Goal: Task Accomplishment & Management: Manage account settings

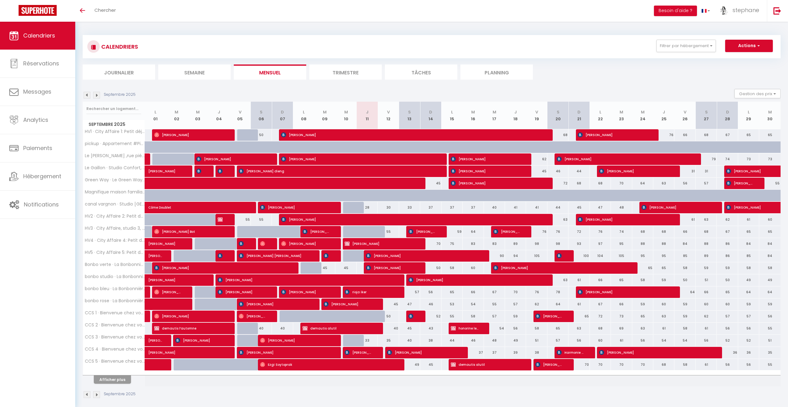
click at [124, 72] on li "Journalier" at bounding box center [119, 71] width 72 height 15
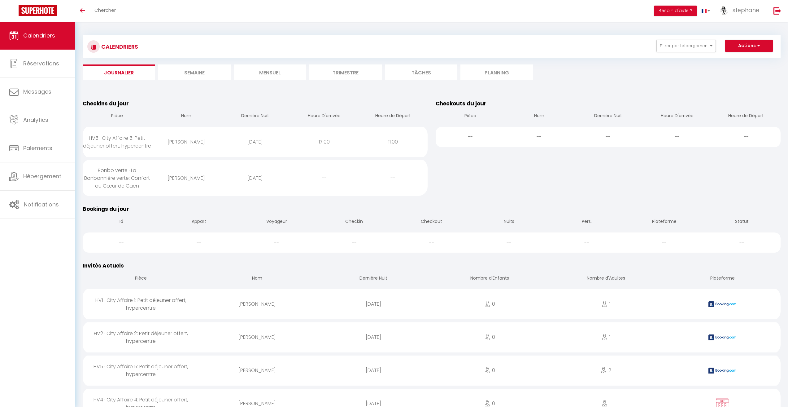
click at [46, 33] on span "Calendriers" at bounding box center [39, 36] width 32 height 8
click at [277, 66] on li "Mensuel" at bounding box center [270, 71] width 72 height 15
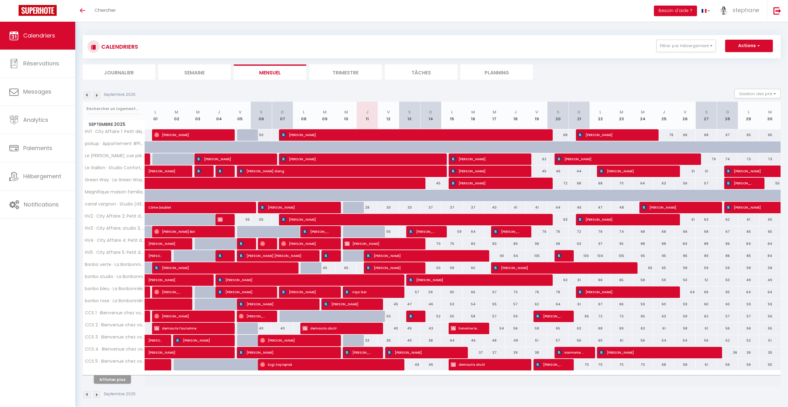
click at [390, 230] on div "55" at bounding box center [388, 231] width 21 height 11
type input "55"
type input "Ven 12 Septembre 2025"
type input "[DATE]"
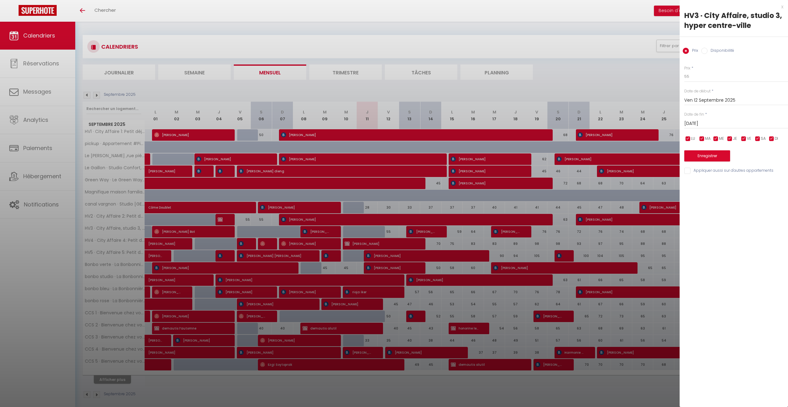
click at [733, 101] on input "Ven 12 Septembre 2025" at bounding box center [736, 100] width 104 height 8
click at [721, 75] on input "55" at bounding box center [736, 76] width 104 height 11
click at [704, 50] on input "Disponibilité" at bounding box center [704, 51] width 6 height 6
radio input "true"
radio input "false"
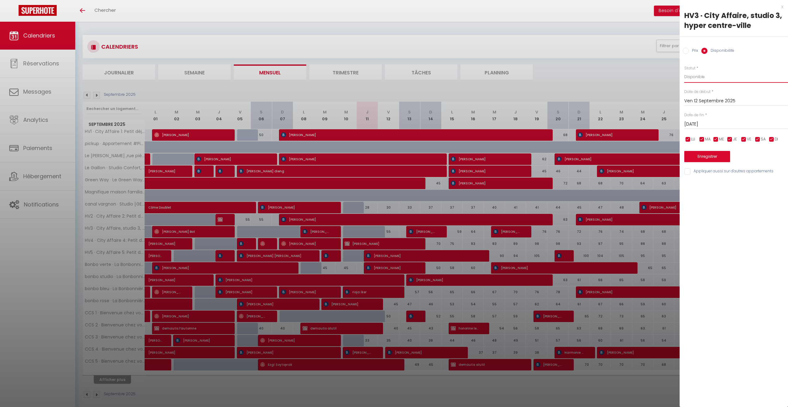
click at [695, 76] on select "Disponible Indisponible" at bounding box center [736, 77] width 104 height 12
select select "0"
click at [684, 71] on select "Disponible Indisponible" at bounding box center [736, 77] width 104 height 12
click at [703, 156] on button "Enregistrer" at bounding box center [707, 156] width 46 height 11
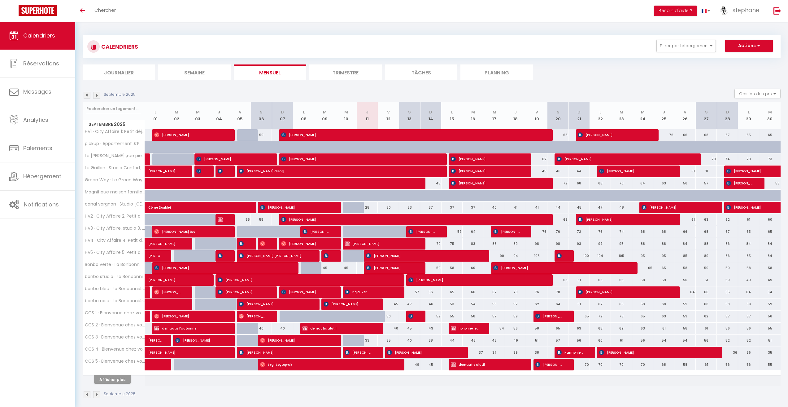
click at [368, 208] on div "28" at bounding box center [367, 207] width 21 height 11
select select "1"
type input "Jeu 11 Septembre 2025"
type input "Ven 12 Septembre 2025"
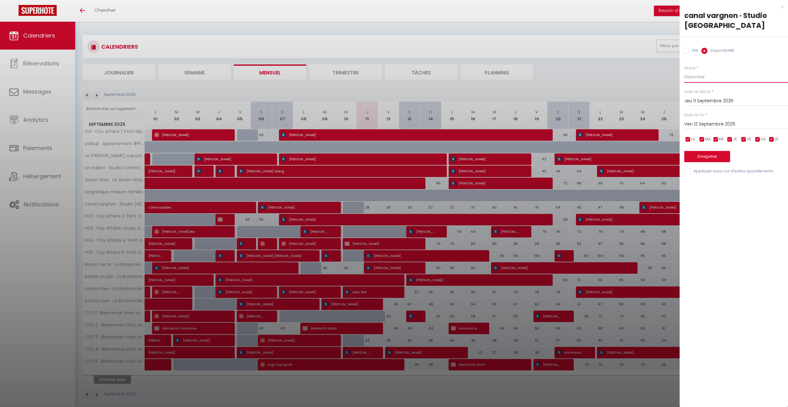
click at [699, 76] on select "Disponible Indisponible" at bounding box center [736, 77] width 104 height 12
select select "0"
click at [684, 71] on select "Disponible Indisponible" at bounding box center [736, 77] width 104 height 12
click at [717, 119] on div "[DATE] < [DATE] > Dim Lun Mar Mer Jeu Ven Sam 1 2 3 4 5 6 7 8 9 10 11 12 13 14 …" at bounding box center [736, 123] width 104 height 11
click at [716, 126] on input "Ven 12 Septembre 2025" at bounding box center [736, 124] width 104 height 8
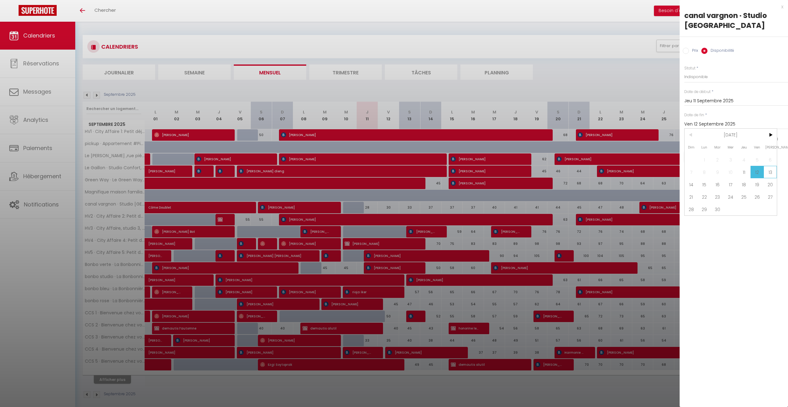
click at [771, 172] on span "13" at bounding box center [770, 172] width 13 height 12
type input "[DATE]"
click at [704, 154] on button "Enregistrer" at bounding box center [707, 156] width 46 height 11
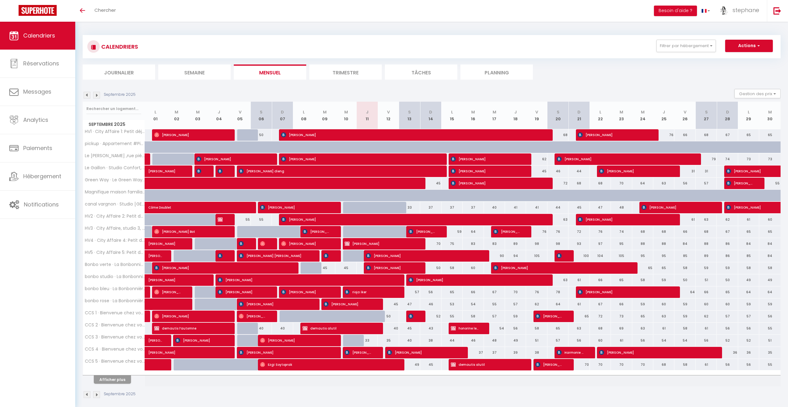
click at [389, 316] on div "50" at bounding box center [388, 315] width 21 height 11
select select "1"
type input "Ven 12 Septembre 2025"
type input "[DATE]"
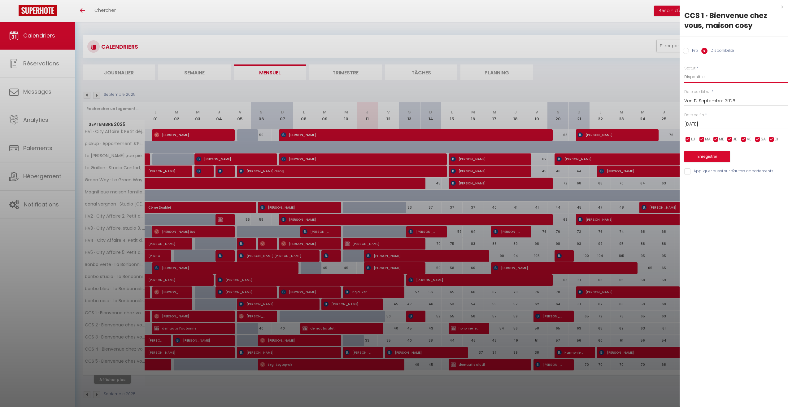
click at [708, 76] on select "Disponible Indisponible" at bounding box center [736, 77] width 104 height 12
select select "0"
click at [684, 71] on select "Disponible Indisponible" at bounding box center [736, 77] width 104 height 12
click at [706, 102] on input "Ven 12 Septembre 2025" at bounding box center [736, 101] width 104 height 8
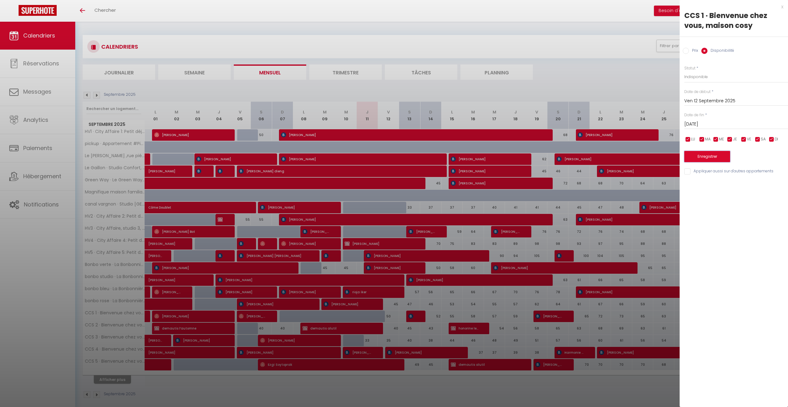
click at [708, 155] on button "Enregistrer" at bounding box center [707, 156] width 46 height 11
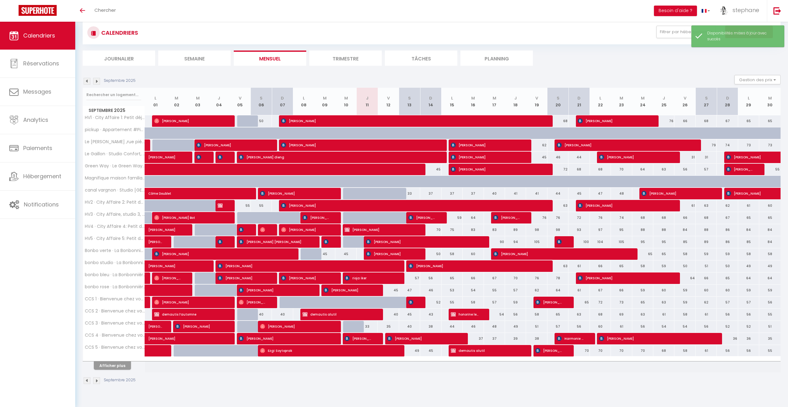
scroll to position [22, 0]
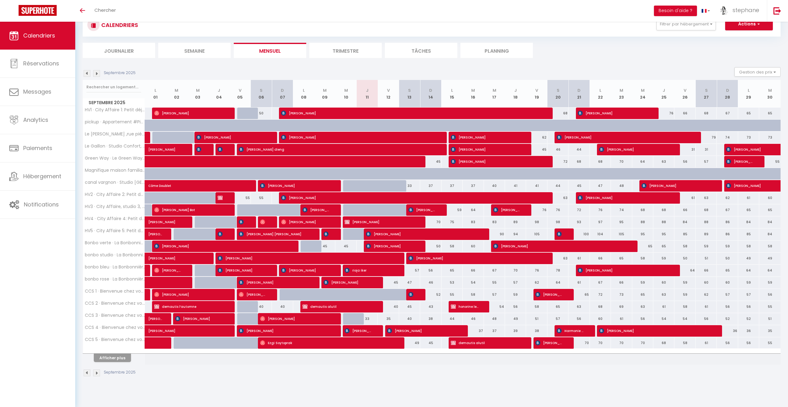
click at [368, 317] on div "33" at bounding box center [367, 318] width 21 height 11
select select "1"
type input "Jeu 11 Septembre 2025"
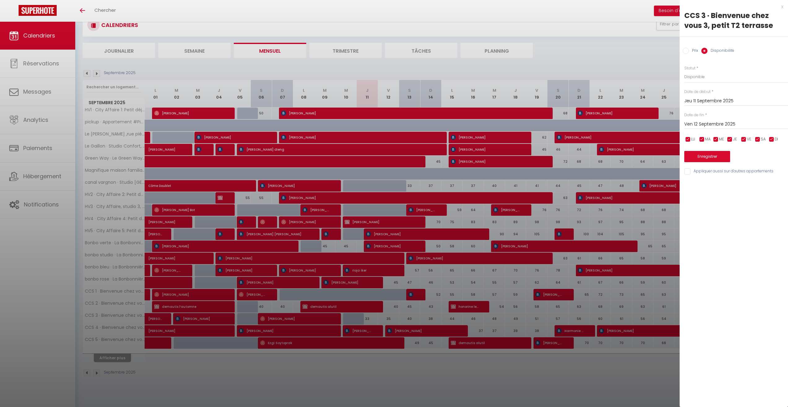
click at [715, 122] on input "Ven 12 Septembre 2025" at bounding box center [736, 124] width 104 height 8
click at [691, 183] on span "14" at bounding box center [691, 184] width 13 height 12
type input "Dim 14 Septembre 2025"
click at [708, 76] on select "Disponible Indisponible" at bounding box center [736, 77] width 104 height 12
select select "0"
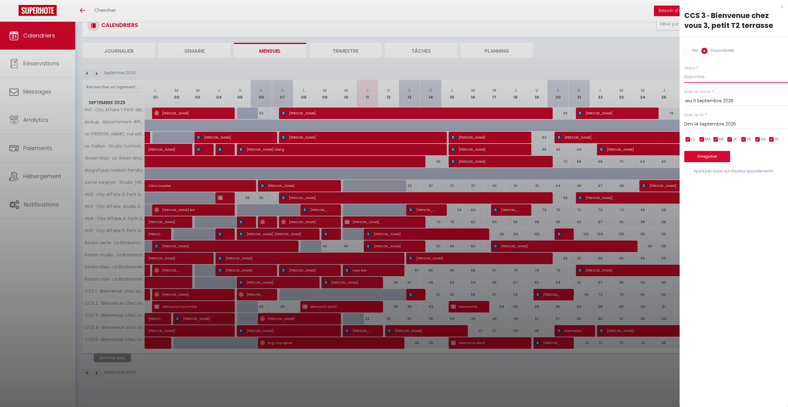
click at [684, 71] on select "Disponible Indisponible" at bounding box center [736, 77] width 104 height 12
click at [715, 156] on button "Enregistrer" at bounding box center [707, 156] width 46 height 11
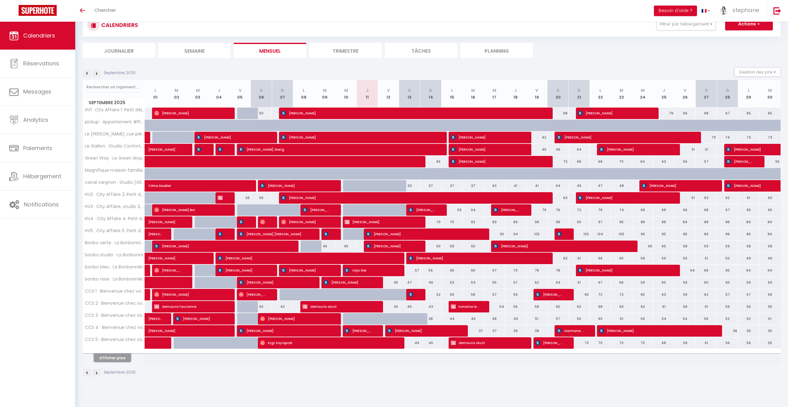
click at [120, 359] on button "Afficher plus" at bounding box center [112, 357] width 37 height 8
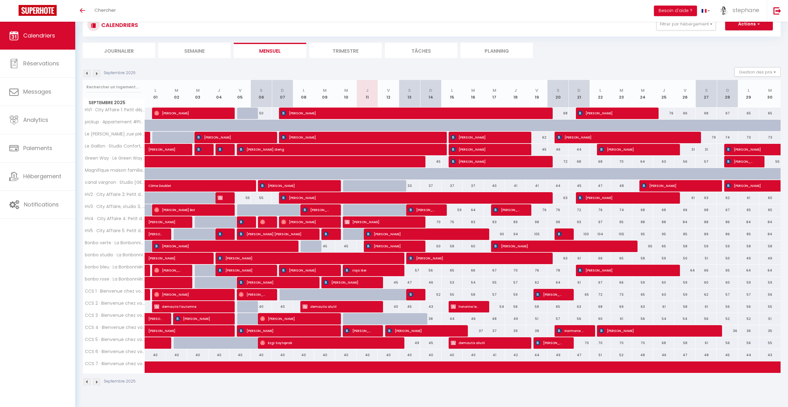
click at [346, 353] on div "40" at bounding box center [345, 354] width 21 height 11
select select "1"
type input "Mer 10 Septembre 2025"
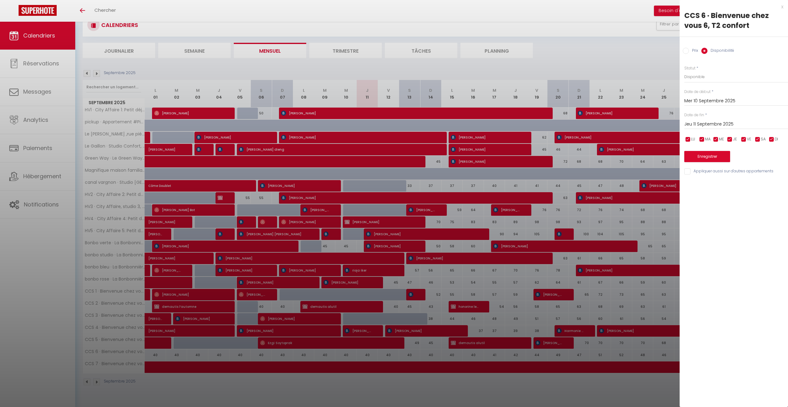
click at [708, 121] on input "Jeu 11 Septembre 2025" at bounding box center [736, 124] width 104 height 8
click at [691, 186] on span "14" at bounding box center [691, 184] width 13 height 12
type input "Dim 14 Septembre 2025"
click at [705, 76] on select "Disponible Indisponible" at bounding box center [736, 77] width 104 height 12
select select "0"
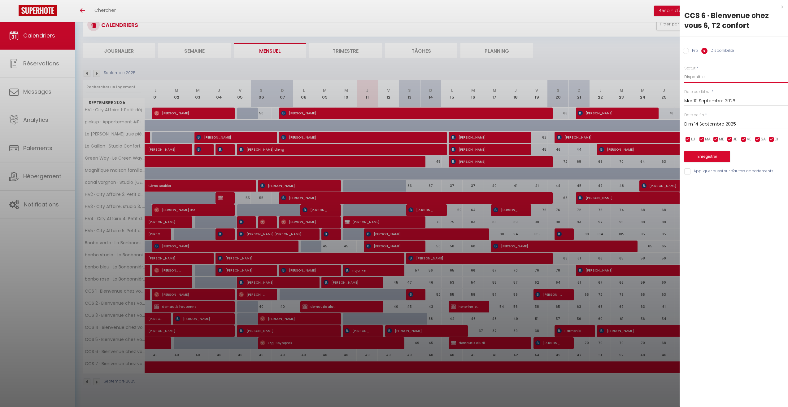
click at [684, 71] on select "Disponible Indisponible" at bounding box center [736, 77] width 104 height 12
click at [704, 158] on button "Enregistrer" at bounding box center [707, 156] width 46 height 11
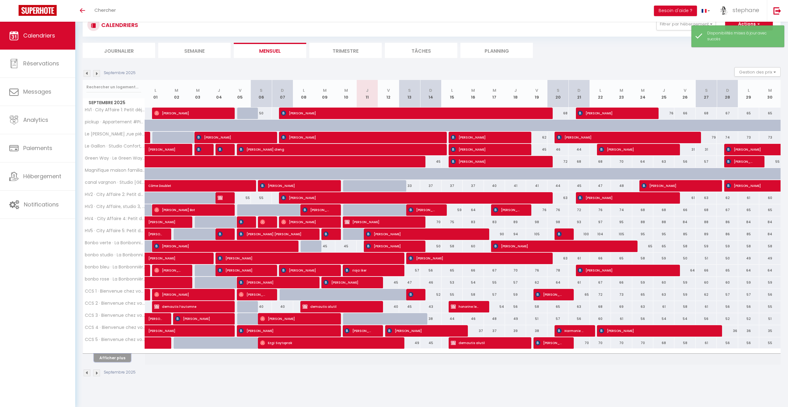
click at [115, 355] on button "Afficher plus" at bounding box center [112, 357] width 37 height 8
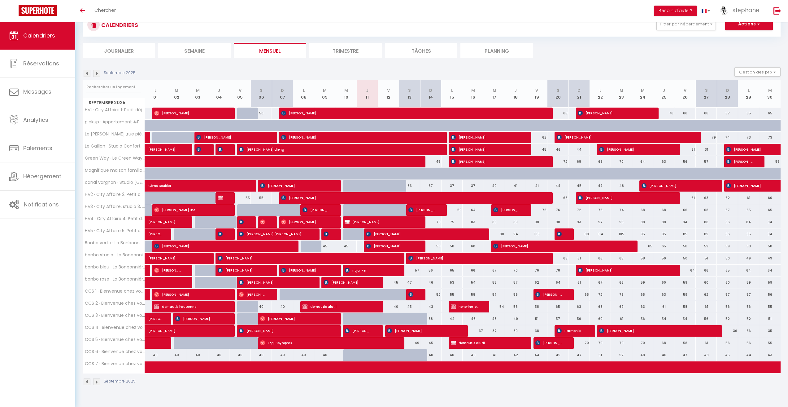
click at [394, 346] on div at bounding box center [388, 343] width 21 height 12
select select "1"
type input "Ven 12 Septembre 2025"
type input "[DATE]"
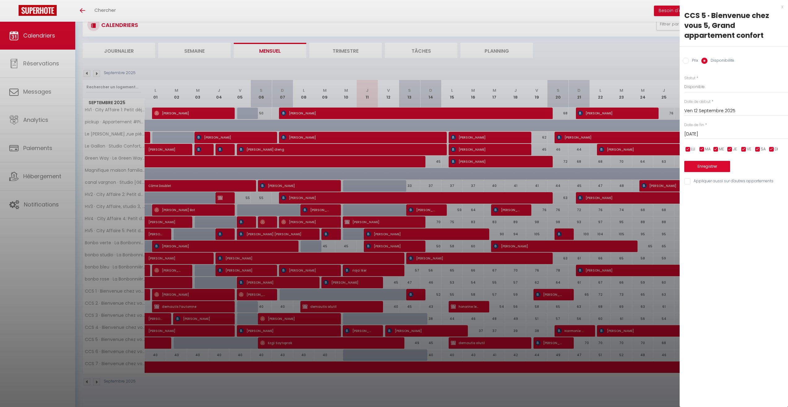
click at [372, 340] on div at bounding box center [394, 203] width 788 height 407
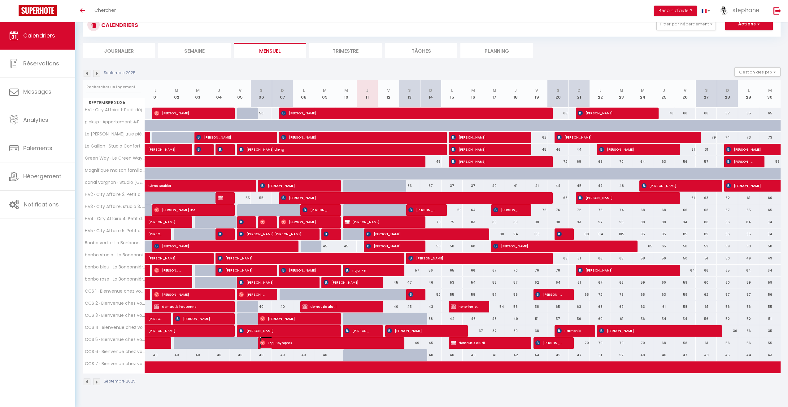
click at [281, 342] on span "Ezgi Soytoprak" at bounding box center [326, 343] width 133 height 12
select select "OK"
select select "1"
select select "0"
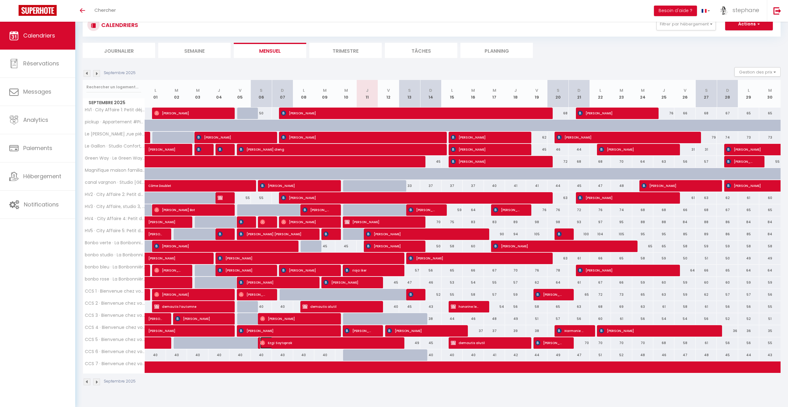
select select "1"
select select
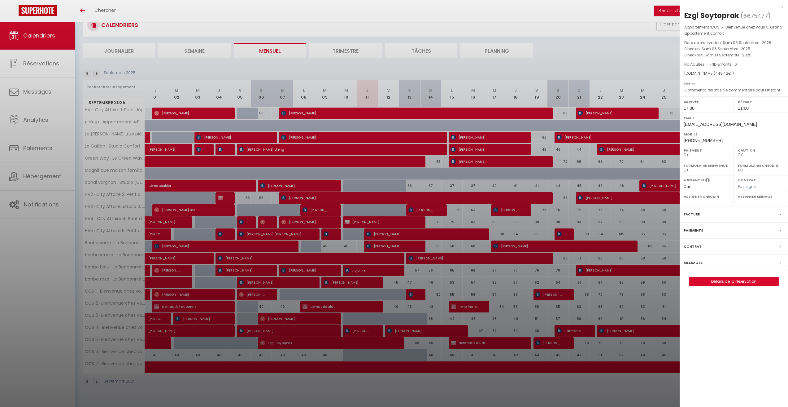
click at [124, 53] on div at bounding box center [394, 203] width 788 height 407
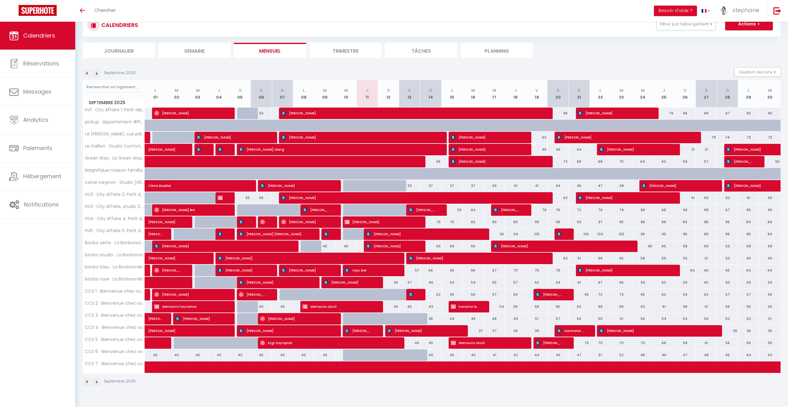
click at [127, 49] on li "Journalier" at bounding box center [119, 50] width 72 height 15
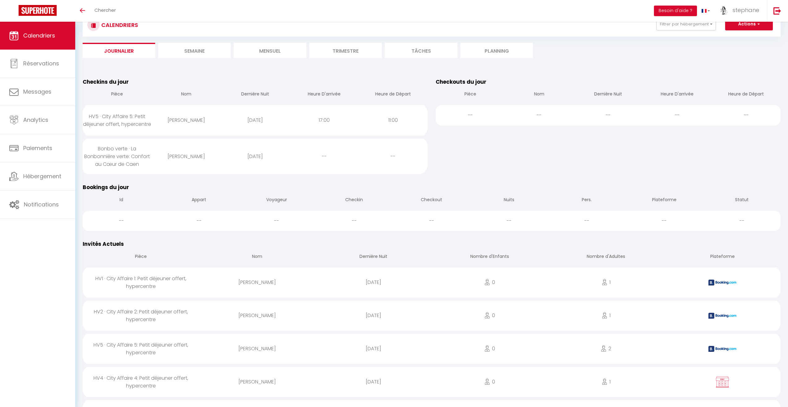
click at [597, 54] on ul "Journalier [GEOGRAPHIC_DATA] Mensuel Trimestre Tâches Planning" at bounding box center [432, 50] width 698 height 15
click at [223, 10] on div "Toggle menubar Chercher BUTTON Besoin d'aide ? [PERSON_NAME] Paramètres Équipe" at bounding box center [414, 11] width 739 height 22
click at [192, 50] on li "Semaine" at bounding box center [194, 50] width 72 height 15
